Goal: Use online tool/utility: Utilize a website feature to perform a specific function

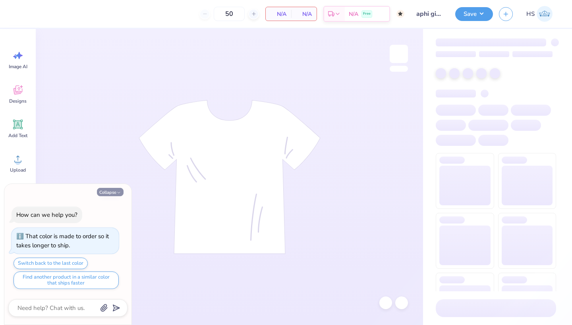
click at [113, 194] on button "Collapse" at bounding box center [110, 192] width 27 height 8
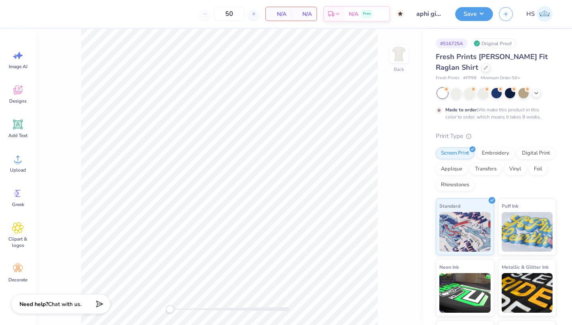
type textarea "x"
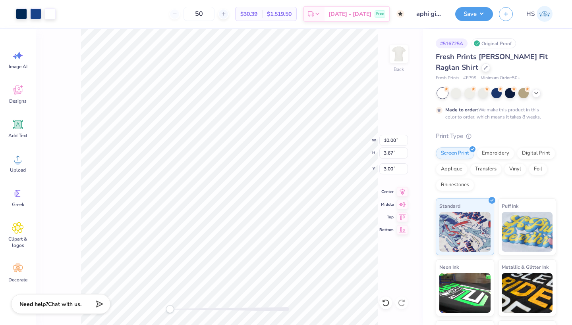
type input "8.80"
type input "3.23"
type input "3.44"
click at [17, 94] on icon at bounding box center [17, 90] width 9 height 9
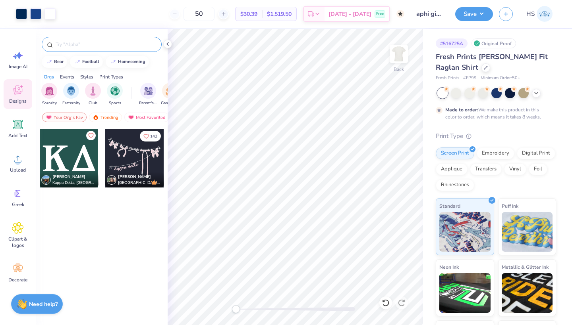
click at [125, 43] on input "text" at bounding box center [106, 44] width 102 height 8
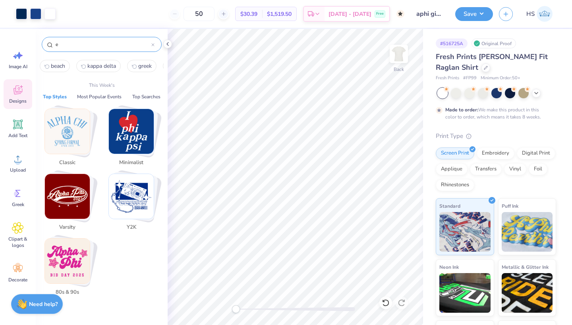
type input "e"
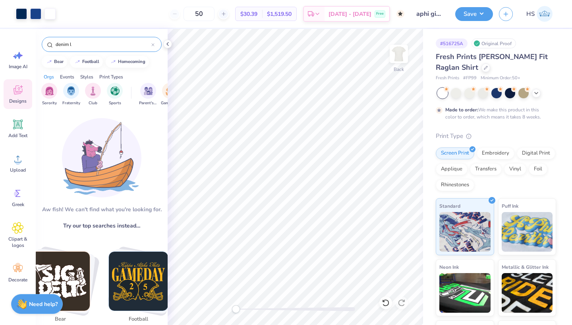
type input "denim"
click at [153, 44] on icon at bounding box center [153, 45] width 2 height 2
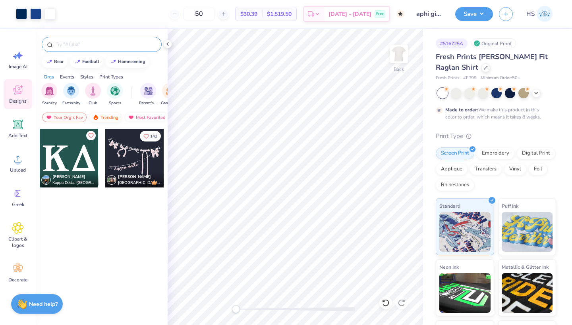
click at [100, 117] on div "Trending" at bounding box center [105, 118] width 33 height 10
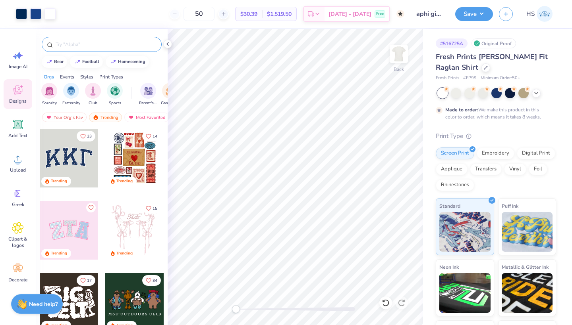
click at [67, 46] on input "text" at bounding box center [106, 44] width 102 height 8
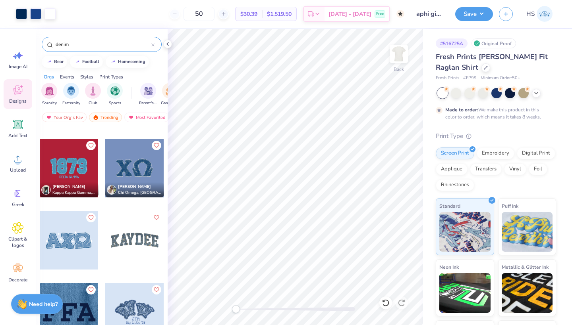
scroll to position [52, 0]
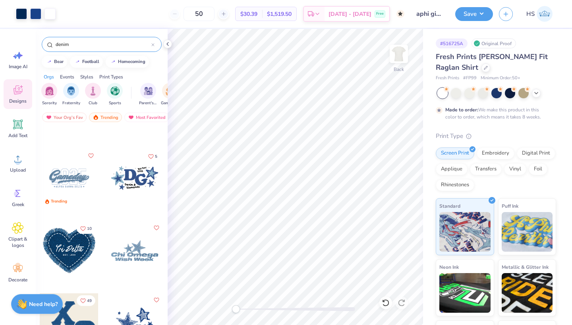
type input "denim"
click at [143, 250] on div at bounding box center [134, 250] width 59 height 59
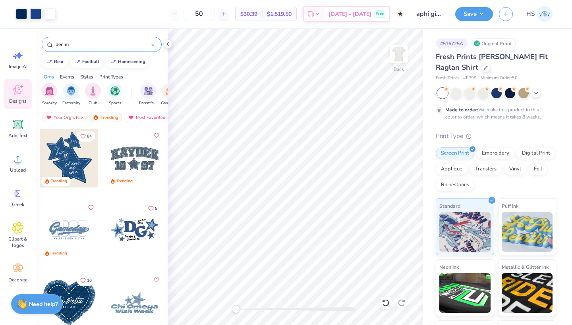
scroll to position [0, 0]
click at [138, 150] on div at bounding box center [134, 158] width 59 height 59
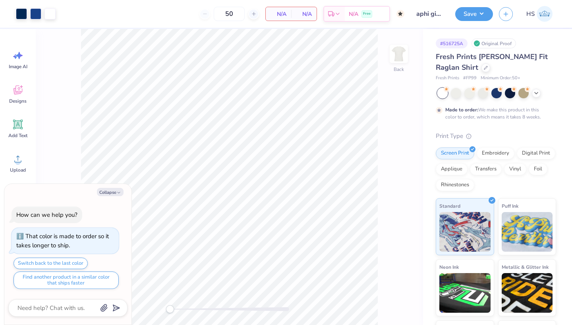
type textarea "x"
